Goal: Transaction & Acquisition: Obtain resource

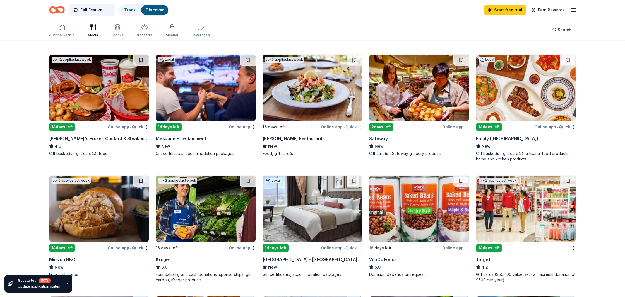
scroll to position [188, 0]
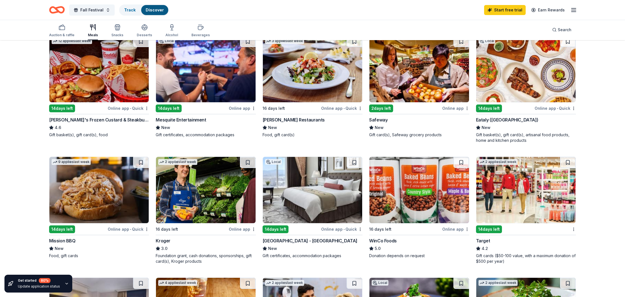
click at [527, 210] on img at bounding box center [525, 190] width 99 height 66
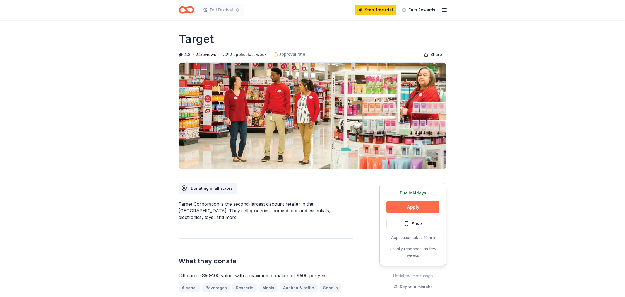
click at [408, 206] on button "Apply" at bounding box center [412, 207] width 53 height 12
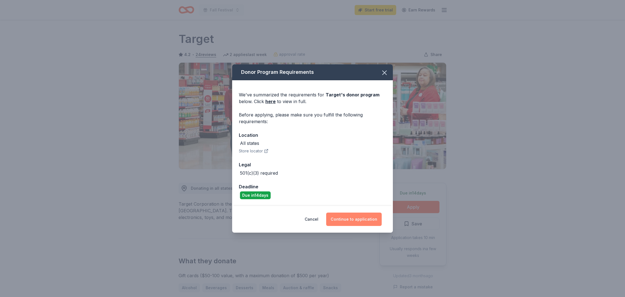
click at [359, 220] on button "Continue to application" at bounding box center [354, 219] width 56 height 13
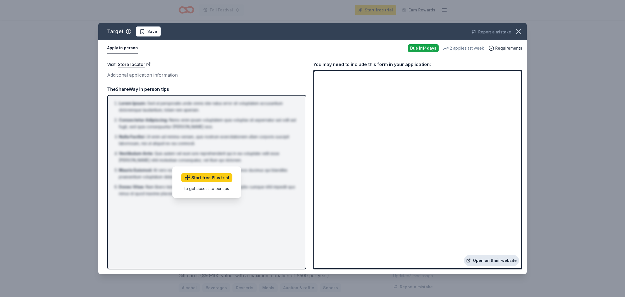
click at [497, 259] on link "Open on their website" at bounding box center [491, 260] width 55 height 11
